Goal: Transaction & Acquisition: Purchase product/service

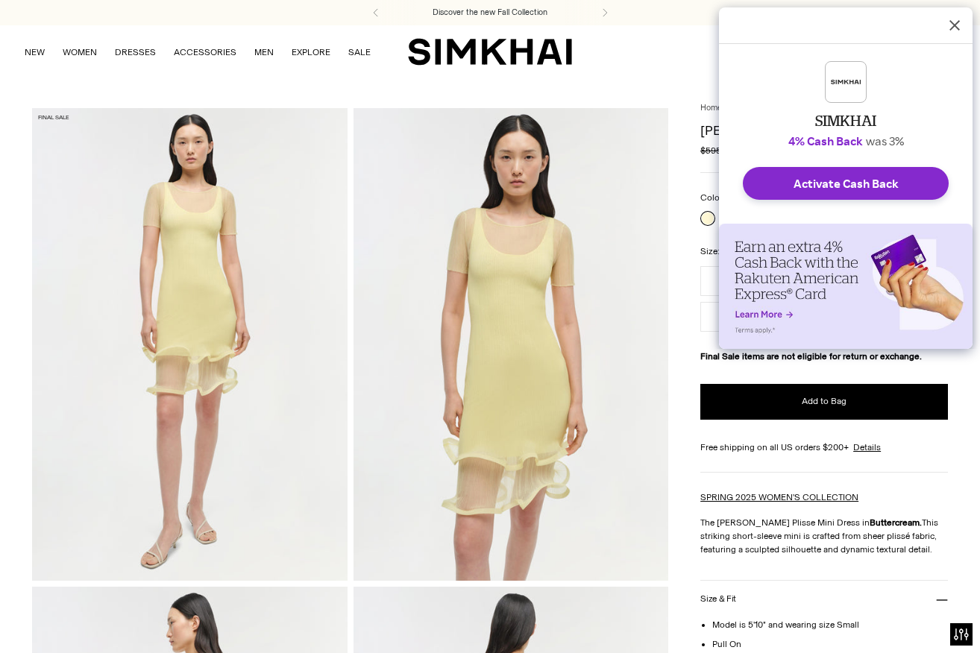
click at [728, 217] on div "SIMKHAI 4% Cash Back was 3% Activate Cash Back" at bounding box center [846, 115] width 254 height 216
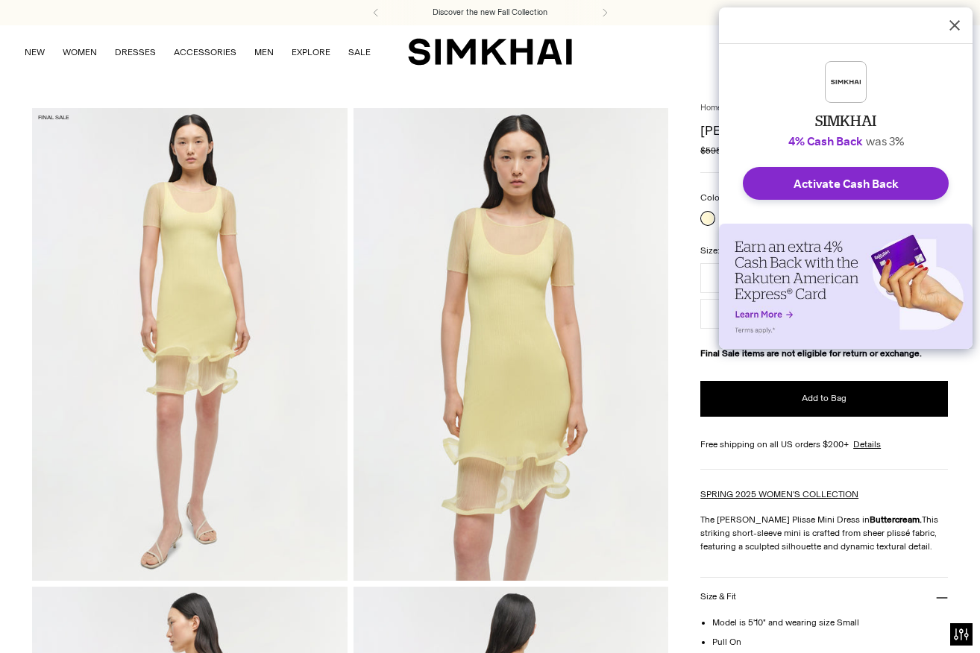
drag, startPoint x: 954, startPoint y: 33, endPoint x: 837, endPoint y: 160, distance: 173.1
click at [954, 20] on icon "Dismiss Rakuten Cash Back Reminder" at bounding box center [955, 25] width 12 height 12
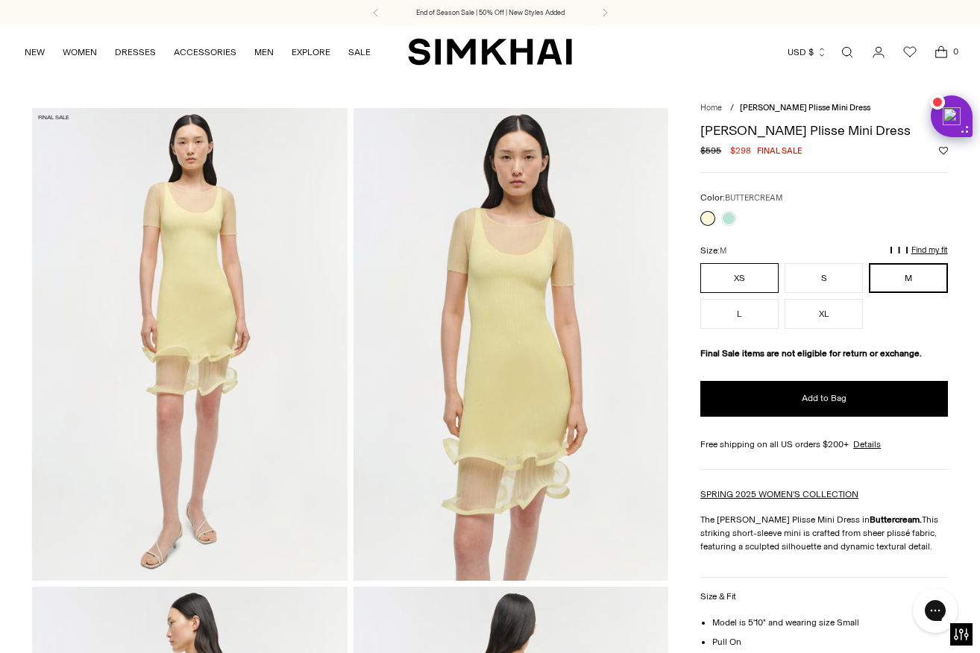
click at [716, 275] on button "XS" at bounding box center [739, 278] width 78 height 30
click at [729, 209] on div at bounding box center [718, 218] width 42 height 21
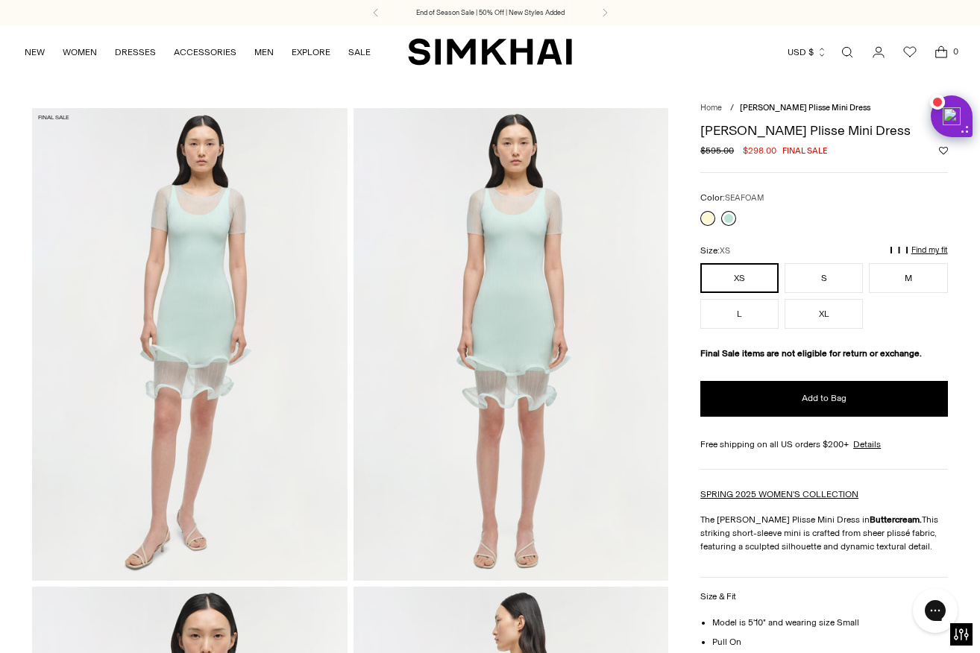
click at [730, 219] on link at bounding box center [728, 218] width 15 height 15
click at [708, 221] on link at bounding box center [707, 218] width 15 height 15
